Goal: Task Accomplishment & Management: Manage account settings

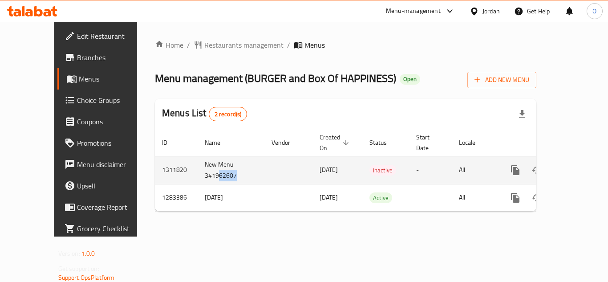
drag, startPoint x: 181, startPoint y: 163, endPoint x: 204, endPoint y: 164, distance: 23.2
click at [204, 164] on td "New Menu 341962607" at bounding box center [231, 170] width 67 height 28
click at [576, 165] on icon "enhanced table" at bounding box center [579, 170] width 11 height 11
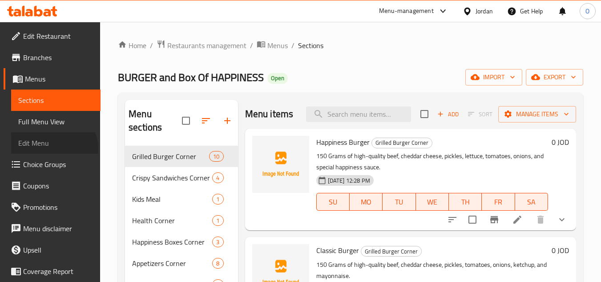
click at [53, 149] on link "Edit Menu" at bounding box center [55, 142] width 89 height 21
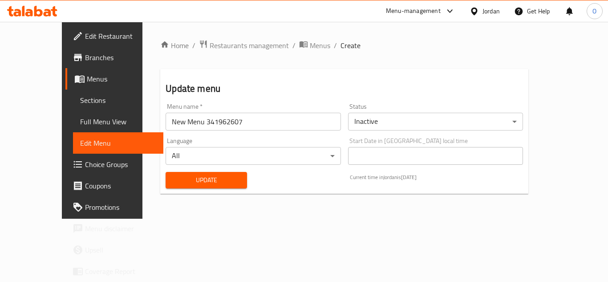
click at [415, 123] on body "​ Menu-management Jordan Get Help O Edit Restaurant Branches Menus Sections Ful…" at bounding box center [304, 152] width 608 height 260
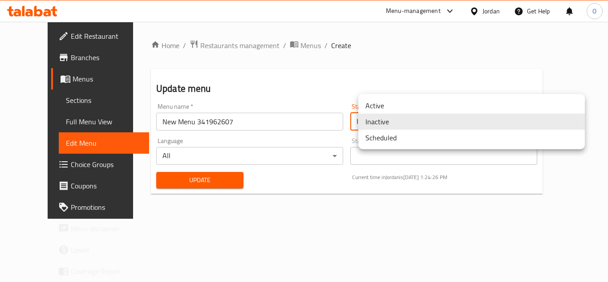
click at [390, 101] on li "Active" at bounding box center [471, 105] width 227 height 16
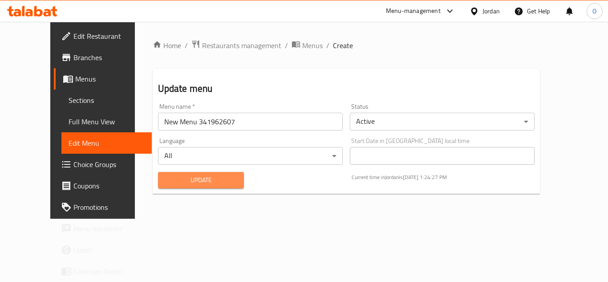
click at [211, 176] on span "Update" at bounding box center [201, 179] width 72 height 11
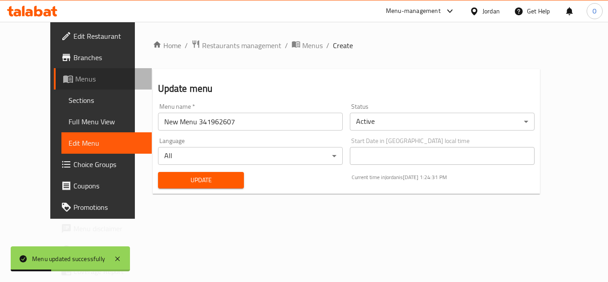
click at [75, 77] on span "Menus" at bounding box center [109, 78] width 69 height 11
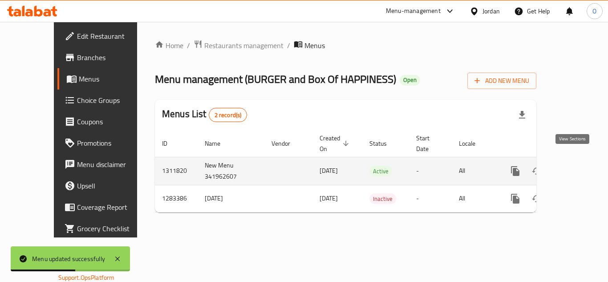
click at [574, 166] on icon "enhanced table" at bounding box center [579, 171] width 11 height 11
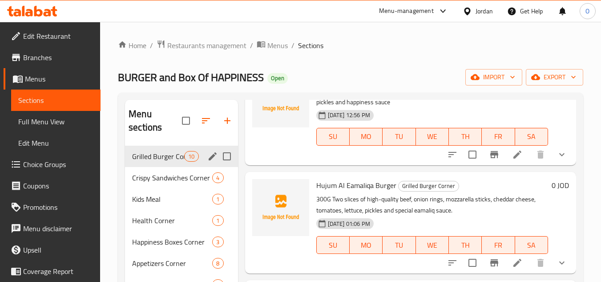
click at [228, 156] on input "Menu sections" at bounding box center [227, 156] width 19 height 19
checkbox input "true"
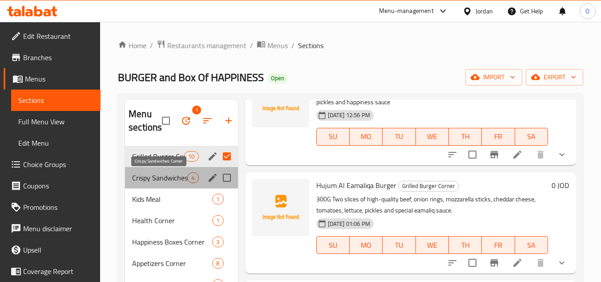
click at [174, 173] on span "Crispy Sandwiches Corner" at bounding box center [159, 177] width 55 height 11
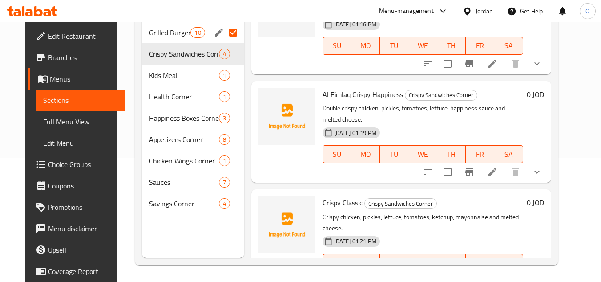
scroll to position [125, 0]
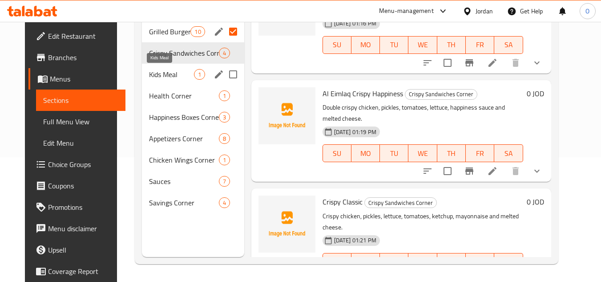
click at [175, 75] on span "Kids Meal" at bounding box center [171, 74] width 45 height 11
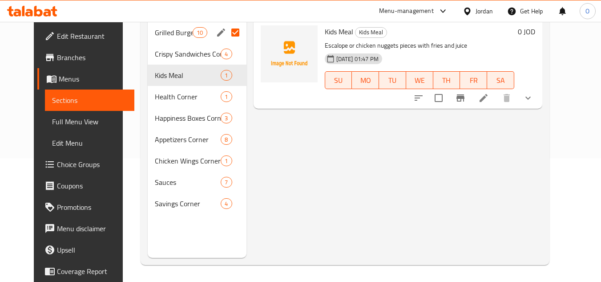
scroll to position [125, 0]
click at [175, 101] on div "Health Corner 1" at bounding box center [197, 95] width 99 height 21
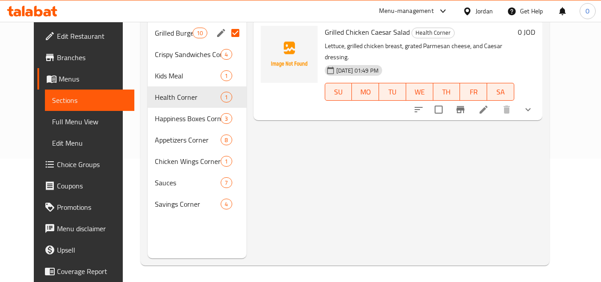
scroll to position [125, 0]
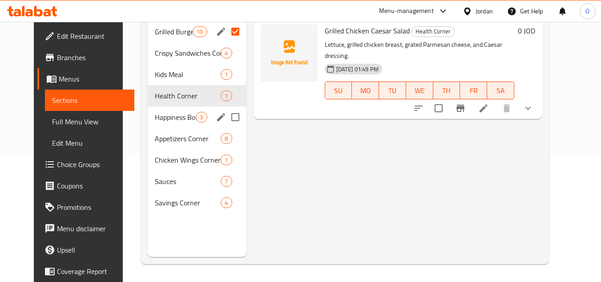
click at [150, 125] on div "Happiness Boxes Corner 3" at bounding box center [197, 116] width 99 height 21
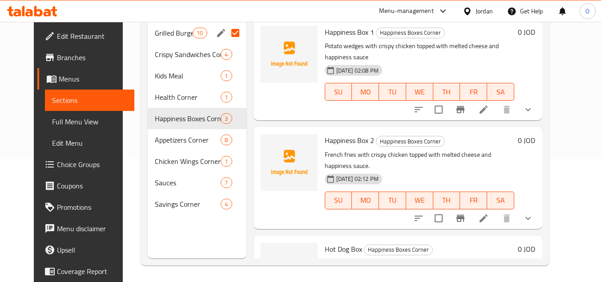
scroll to position [125, 0]
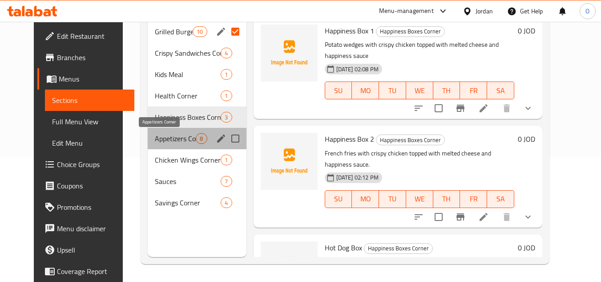
click at [155, 134] on span "Appetizers Corner" at bounding box center [175, 138] width 41 height 11
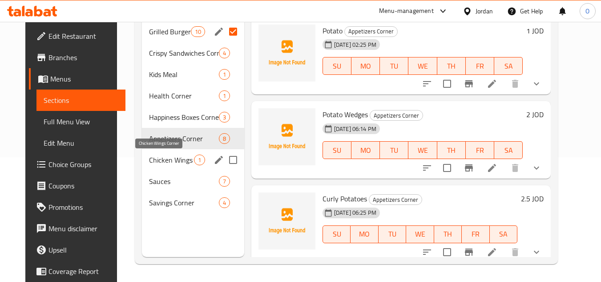
click at [150, 154] on span "Chicken Wings Corner" at bounding box center [171, 159] width 45 height 11
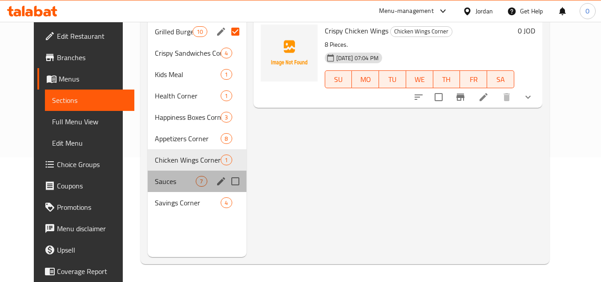
click at [153, 188] on div "Sauces 7" at bounding box center [197, 180] width 99 height 21
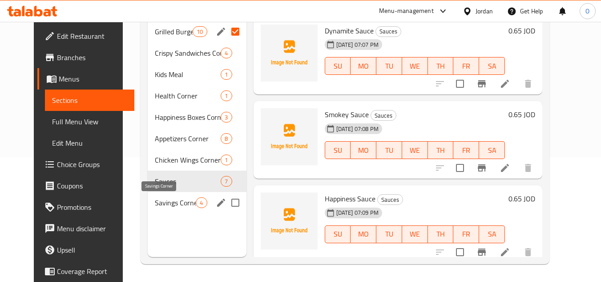
click at [155, 201] on span "Savings Corner" at bounding box center [175, 202] width 41 height 11
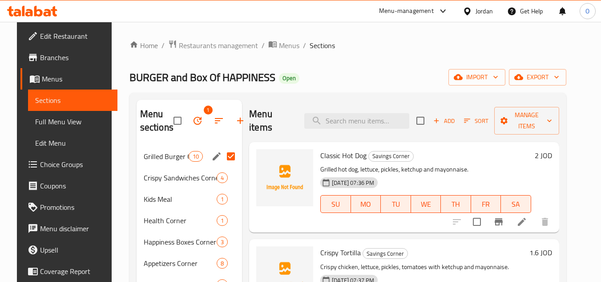
click at [35, 143] on span "Edit Menu" at bounding box center [72, 143] width 75 height 11
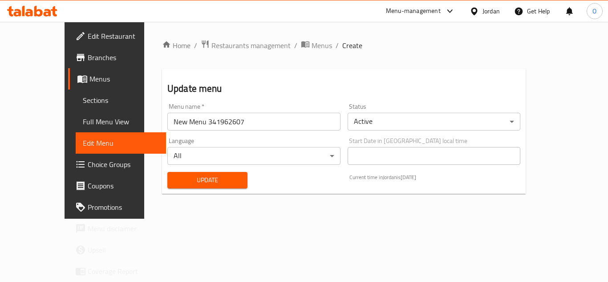
click at [416, 129] on body "​ Menu-management Jordan Get Help O Edit Restaurant Branches Menus Sections Ful…" at bounding box center [304, 152] width 608 height 260
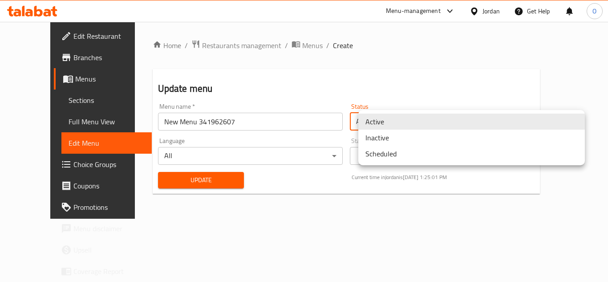
click at [397, 136] on li "Inactive" at bounding box center [471, 137] width 227 height 16
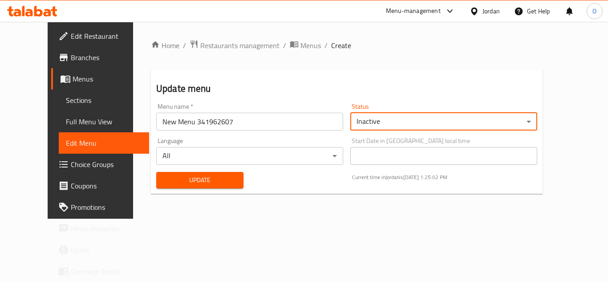
click at [220, 173] on button "Update" at bounding box center [199, 180] width 87 height 16
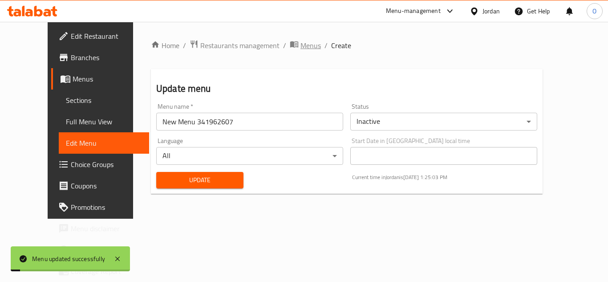
click at [300, 45] on span "Menus" at bounding box center [310, 45] width 20 height 11
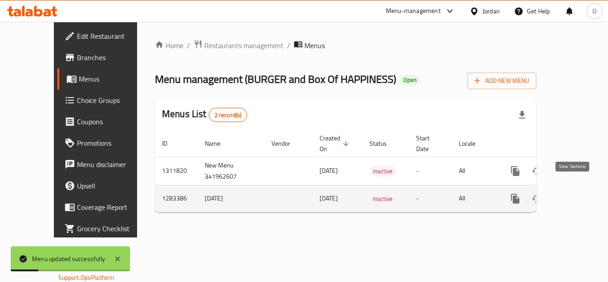
click at [574, 193] on icon "enhanced table" at bounding box center [579, 198] width 11 height 11
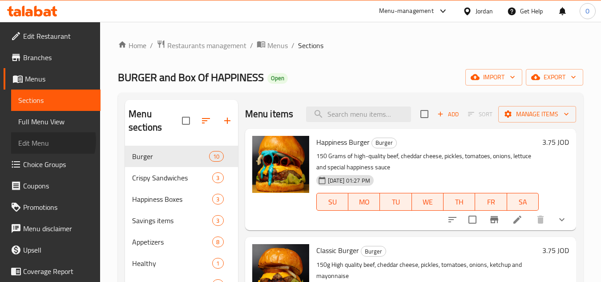
click at [46, 141] on span "Edit Menu" at bounding box center [55, 143] width 75 height 11
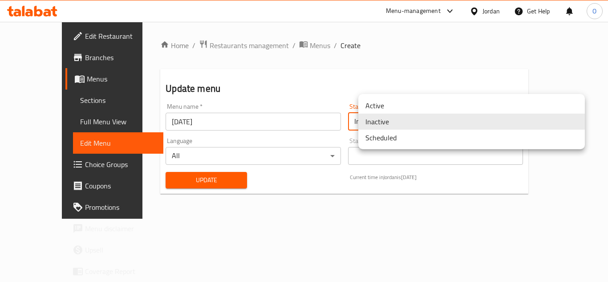
click at [445, 125] on body "​ Menu-management Jordan Get Help O Edit Restaurant Branches Menus Sections Ful…" at bounding box center [304, 152] width 608 height 260
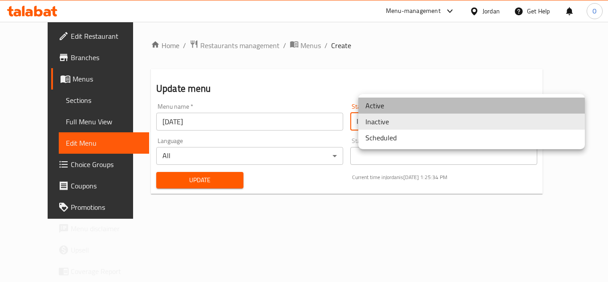
click at [385, 102] on li "Active" at bounding box center [471, 105] width 227 height 16
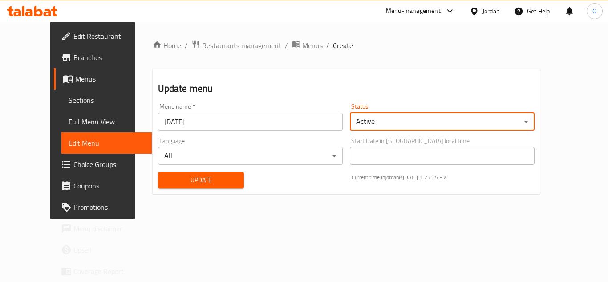
click at [222, 181] on span "Update" at bounding box center [201, 179] width 72 height 11
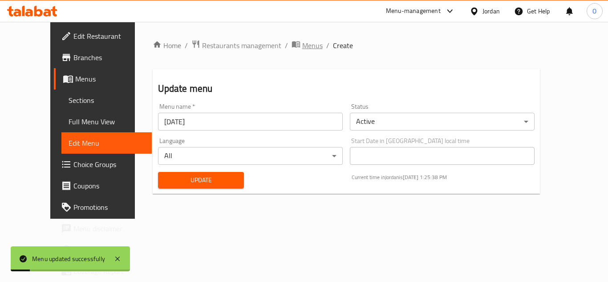
click at [302, 47] on span "Menus" at bounding box center [312, 45] width 20 height 11
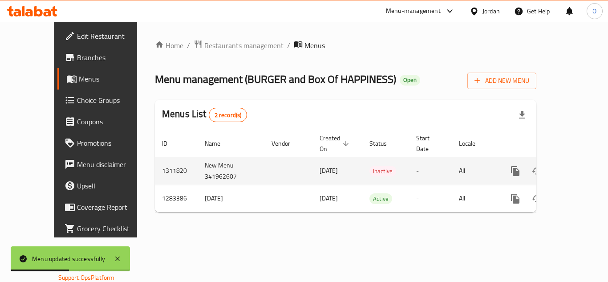
drag, startPoint x: 284, startPoint y: 160, endPoint x: 315, endPoint y: 160, distance: 31.2
click at [320, 165] on span "[DATE]" at bounding box center [329, 171] width 18 height 12
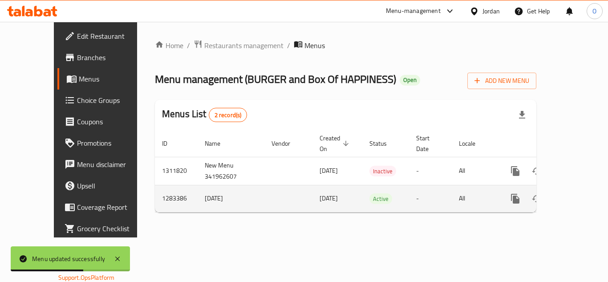
drag, startPoint x: 285, startPoint y: 188, endPoint x: 310, endPoint y: 186, distance: 24.5
click at [320, 192] on span "[DATE]" at bounding box center [329, 198] width 18 height 12
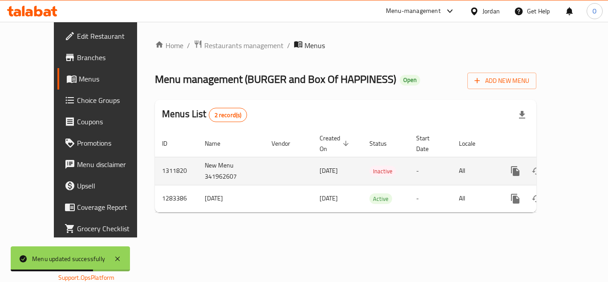
drag, startPoint x: 311, startPoint y: 160, endPoint x: 320, endPoint y: 160, distance: 8.9
click at [320, 160] on td "[DATE]" at bounding box center [337, 171] width 50 height 28
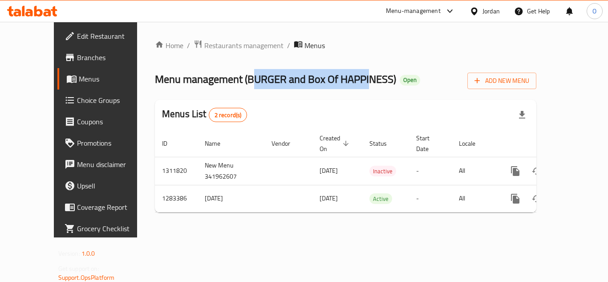
drag, startPoint x: 222, startPoint y: 77, endPoint x: 333, endPoint y: 81, distance: 111.3
click at [333, 81] on span "Menu management ( BURGER and Box Of HAPPINESS )" at bounding box center [275, 79] width 241 height 20
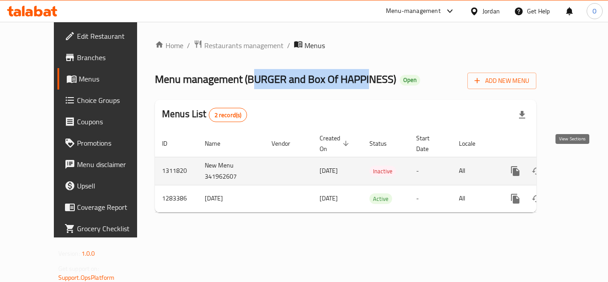
click at [574, 166] on icon "enhanced table" at bounding box center [579, 171] width 11 height 11
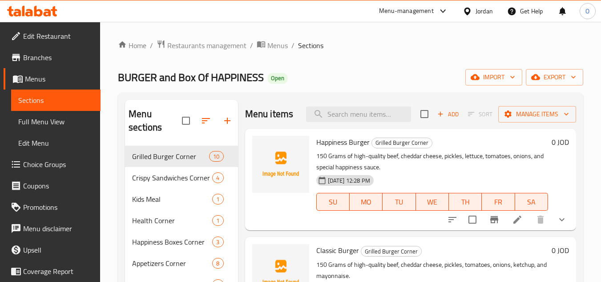
click at [41, 124] on span "Full Menu View" at bounding box center [55, 121] width 75 height 11
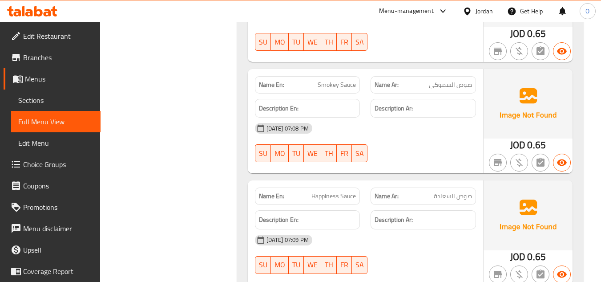
scroll to position [5663, 0]
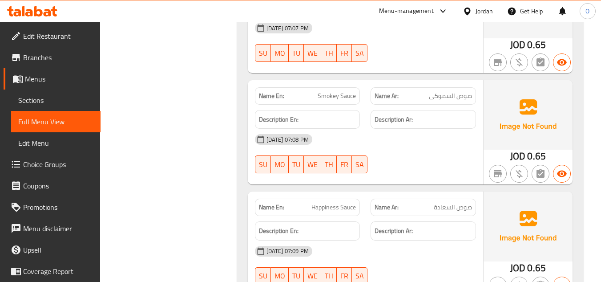
click at [48, 80] on span "Menus" at bounding box center [59, 78] width 69 height 11
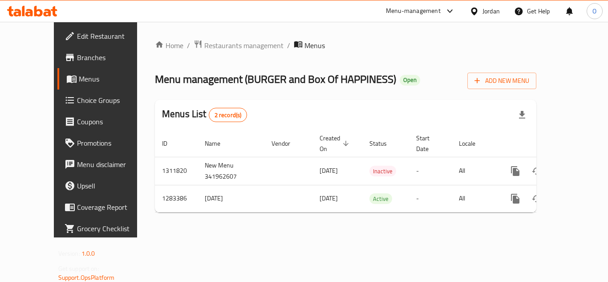
click at [490, 18] on div "Jordan" at bounding box center [484, 10] width 45 height 21
click at [481, 12] on div at bounding box center [475, 11] width 13 height 10
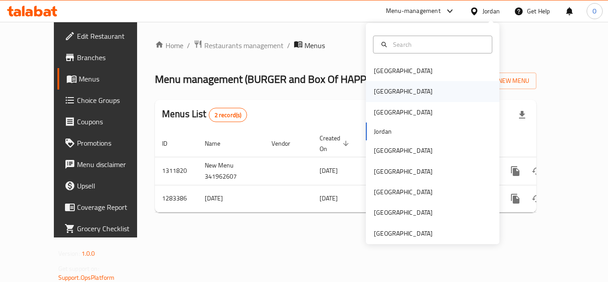
click at [405, 90] on div "[GEOGRAPHIC_DATA]" at bounding box center [433, 91] width 134 height 20
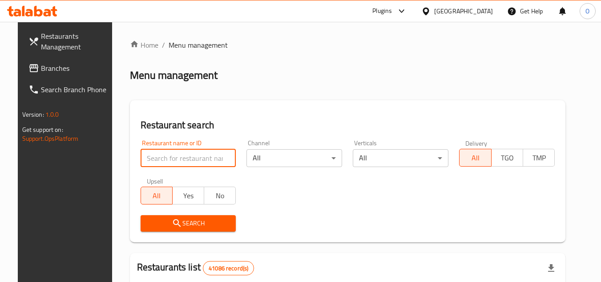
click at [181, 152] on input "search" at bounding box center [189, 158] width 96 height 18
type input "h"
click button "Search" at bounding box center [189, 223] width 96 height 16
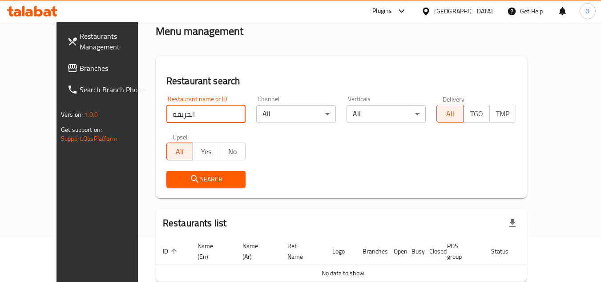
scroll to position [82, 0]
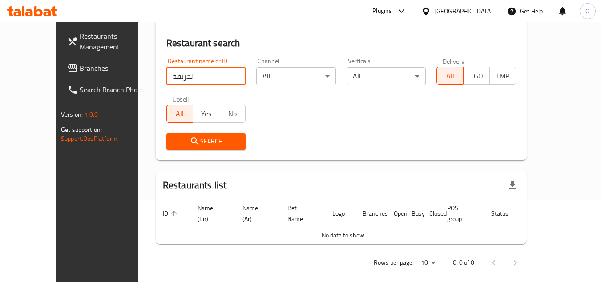
click at [166, 72] on input "الحريفة" at bounding box center [206, 76] width 80 height 18
click at [166, 75] on input "الحريفة" at bounding box center [206, 76] width 80 height 18
type input "الخليفة"
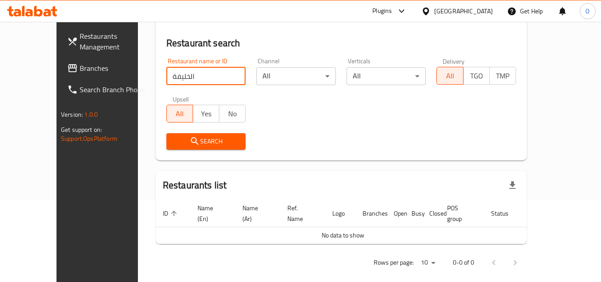
click at [192, 139] on span "Search" at bounding box center [206, 141] width 65 height 11
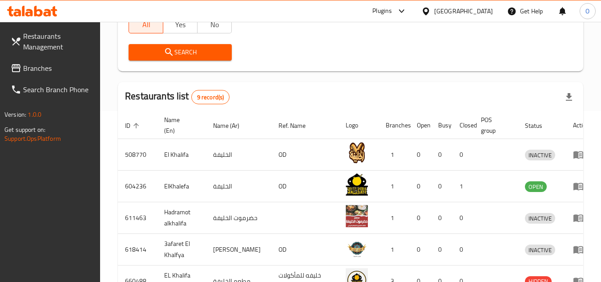
scroll to position [215, 0]
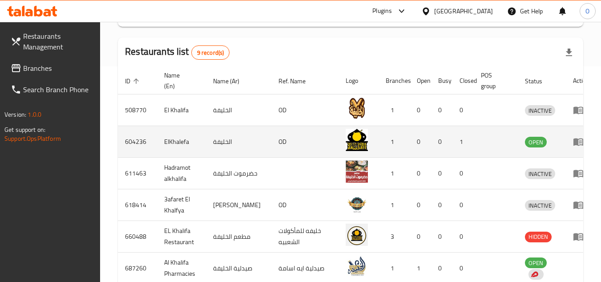
click at [178, 145] on td "ElKhalefa" at bounding box center [181, 142] width 49 height 32
copy td "ElKhalefa"
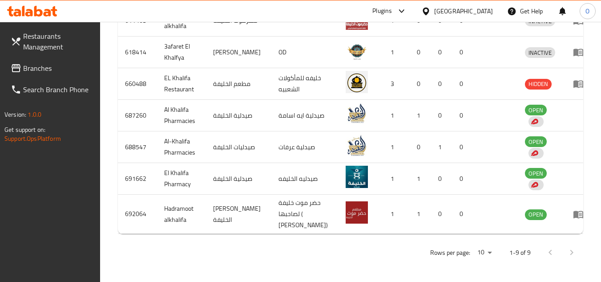
scroll to position [379, 0]
click at [568, 251] on div at bounding box center [561, 252] width 43 height 21
click at [549, 255] on div at bounding box center [561, 252] width 43 height 21
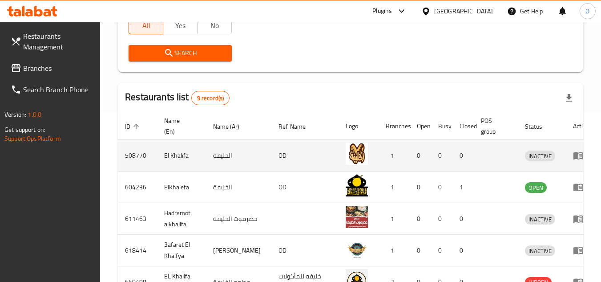
scroll to position [157, 0]
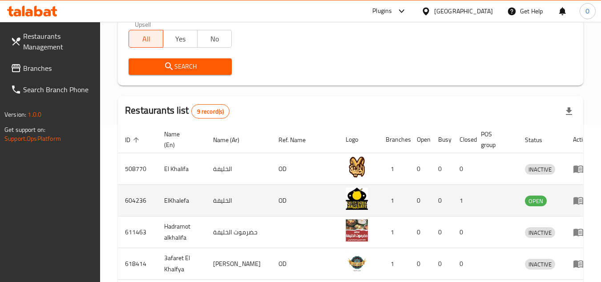
click at [182, 202] on td "ElKhalefa" at bounding box center [181, 201] width 49 height 32
copy td "ElKhalefa"
click at [574, 199] on icon "enhanced table" at bounding box center [579, 201] width 10 height 8
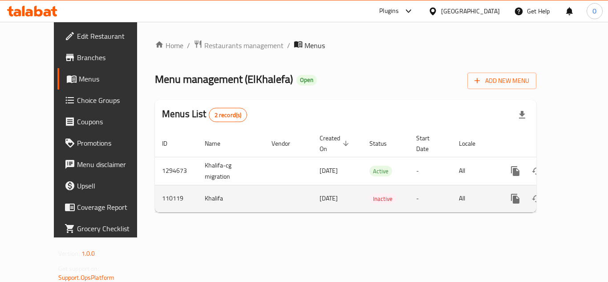
click at [198, 189] on td "Khalifa" at bounding box center [231, 198] width 67 height 27
copy td "Khalifa"
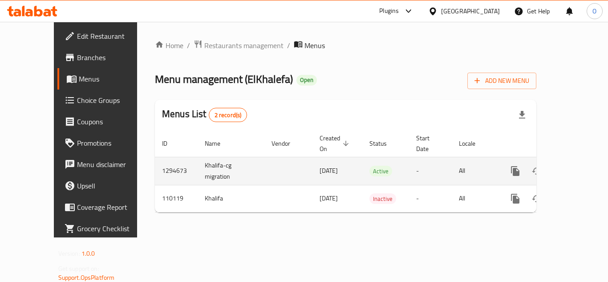
click at [198, 159] on td "Khalifa-cg migration" at bounding box center [231, 171] width 67 height 28
copy td "Khalifa-cg migration"
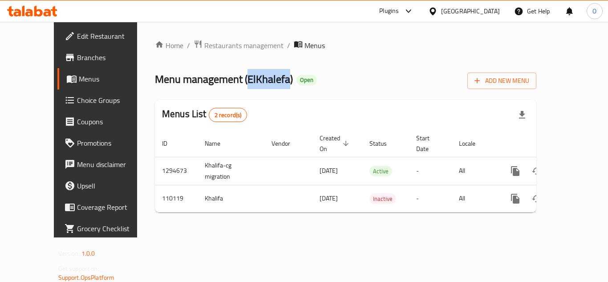
drag, startPoint x: 212, startPoint y: 80, endPoint x: 255, endPoint y: 77, distance: 42.3
click at [255, 77] on span "Menu management ( ElKhalefa )" at bounding box center [224, 79] width 138 height 20
copy span "ElKhalefa"
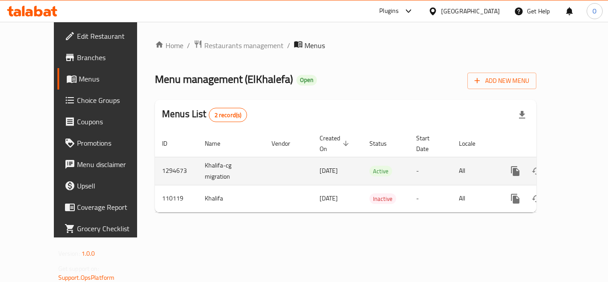
click at [155, 161] on td "1294673" at bounding box center [176, 171] width 43 height 28
copy td "1294673"
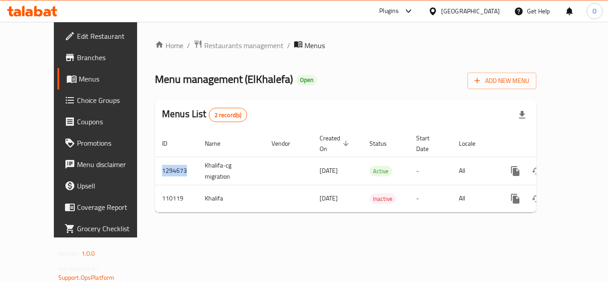
click at [77, 59] on span "Branches" at bounding box center [112, 57] width 71 height 11
